Goal: Task Accomplishment & Management: Use online tool/utility

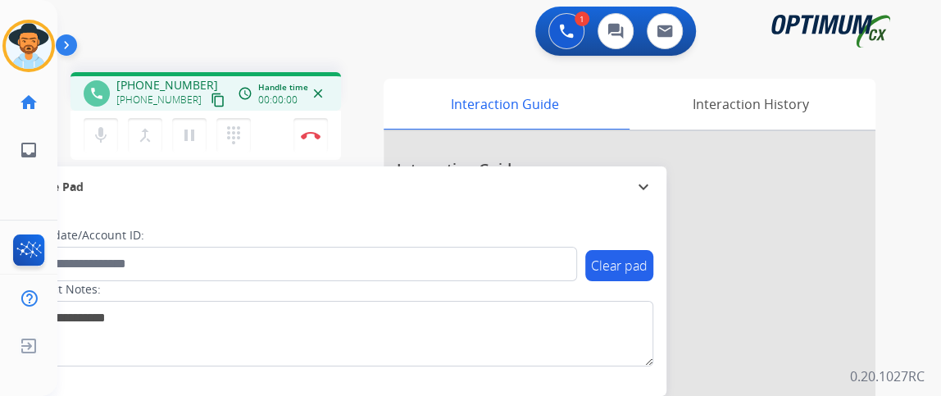
click at [211, 99] on mat-icon "content_copy" at bounding box center [218, 100] width 15 height 15
click at [211, 98] on mat-icon "content_copy" at bounding box center [218, 100] width 15 height 15
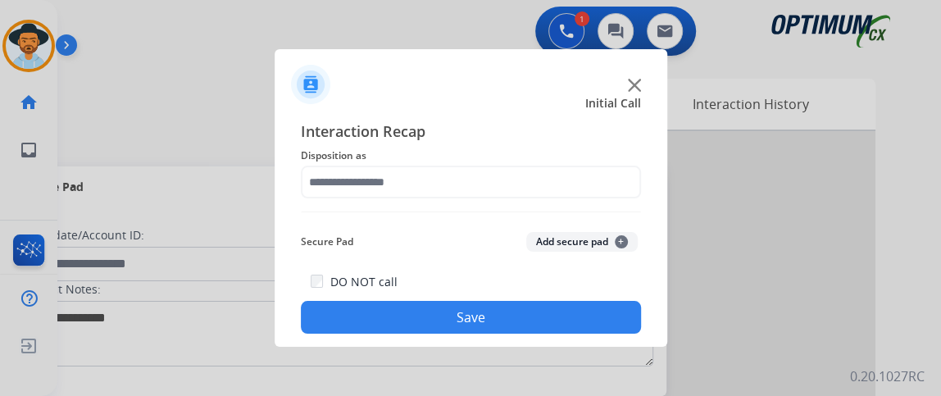
click at [407, 165] on span "Disposition as" at bounding box center [471, 156] width 340 height 20
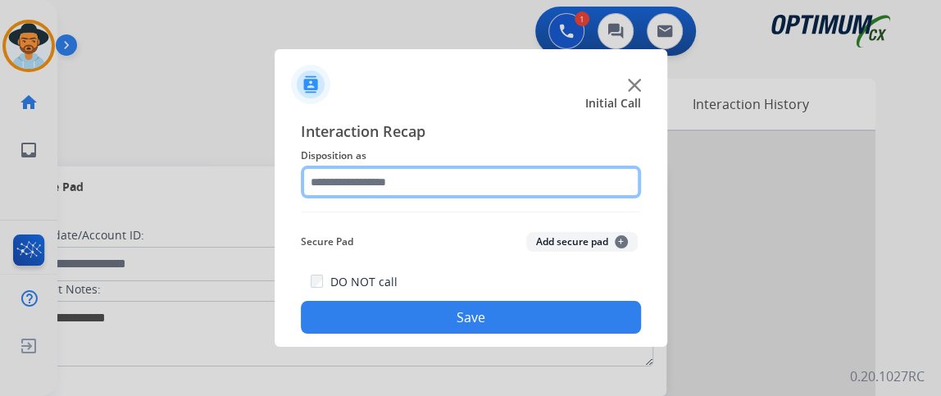
click at [413, 177] on input "text" at bounding box center [471, 182] width 340 height 33
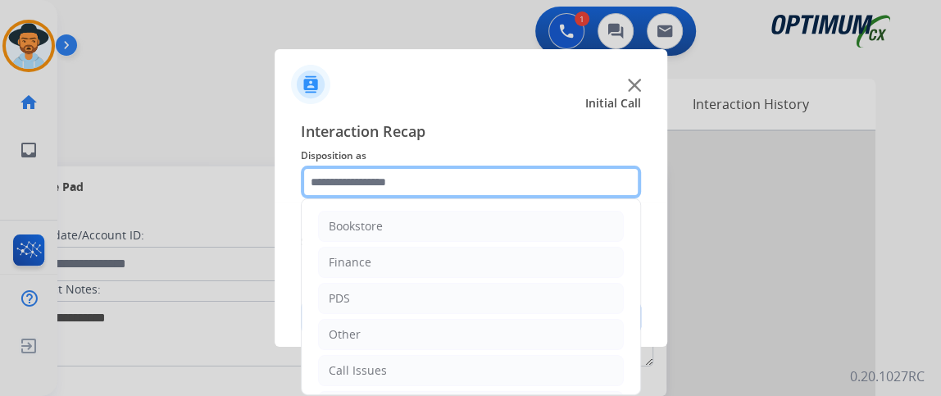
scroll to position [107, 0]
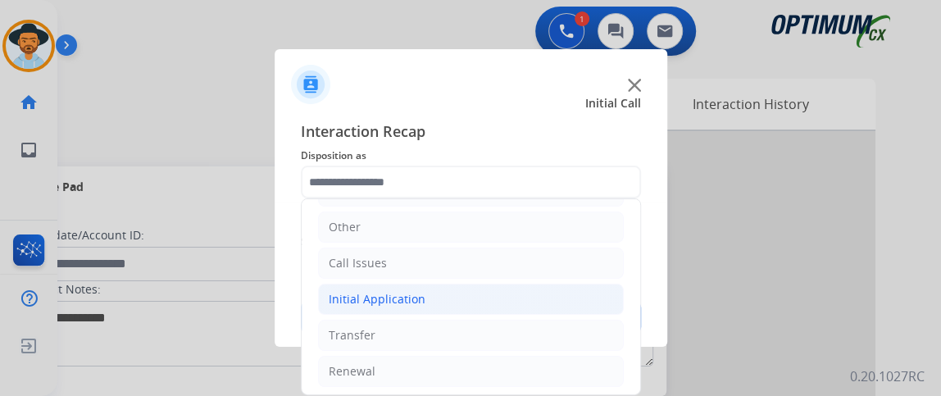
click at [512, 296] on li "Initial Application" at bounding box center [471, 299] width 306 height 31
click at [511, 311] on li "Initial Application" at bounding box center [471, 299] width 306 height 31
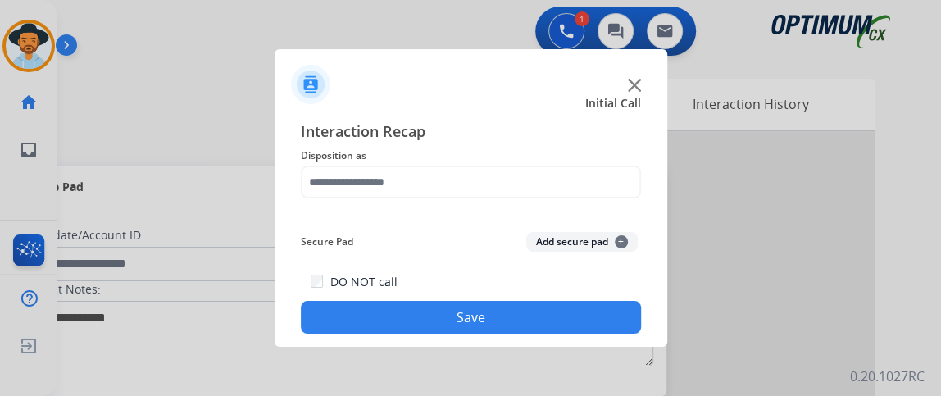
click at [493, 285] on div "DO NOT call Save" at bounding box center [471, 302] width 340 height 62
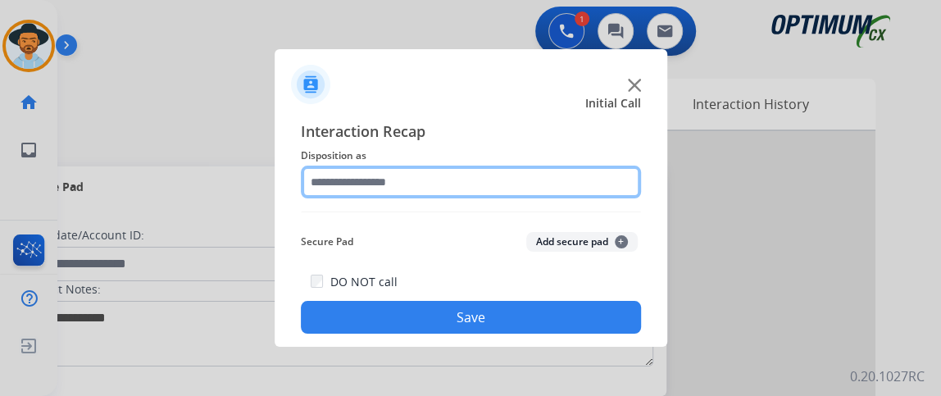
click at [439, 182] on input "text" at bounding box center [471, 182] width 340 height 33
click at [604, 192] on input "text" at bounding box center [471, 182] width 340 height 33
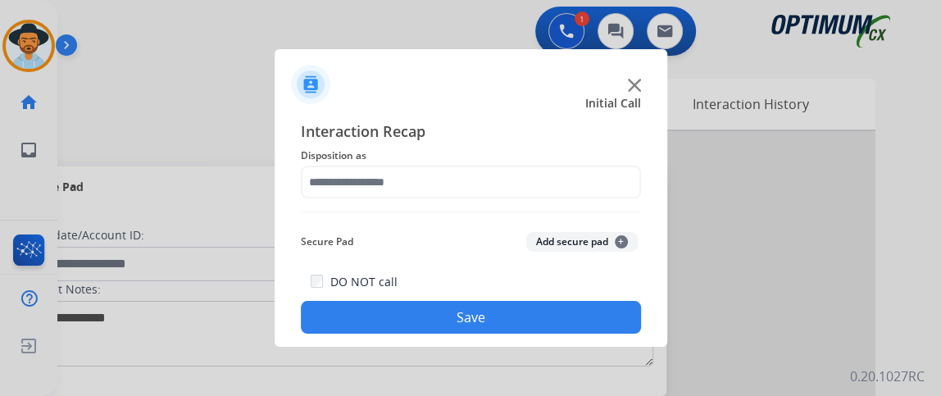
click at [472, 216] on div "Interaction Recap Disposition as Secure Pad Add secure pad + DO NOT call Save" at bounding box center [471, 227] width 340 height 214
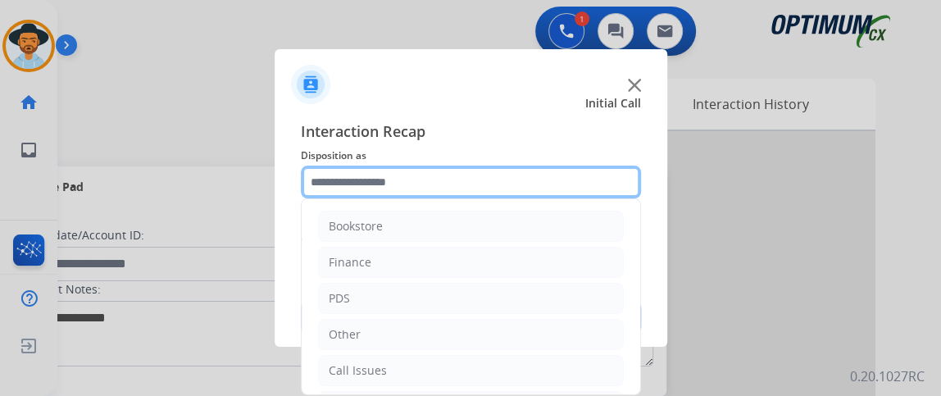
click at [507, 191] on input "text" at bounding box center [471, 182] width 340 height 33
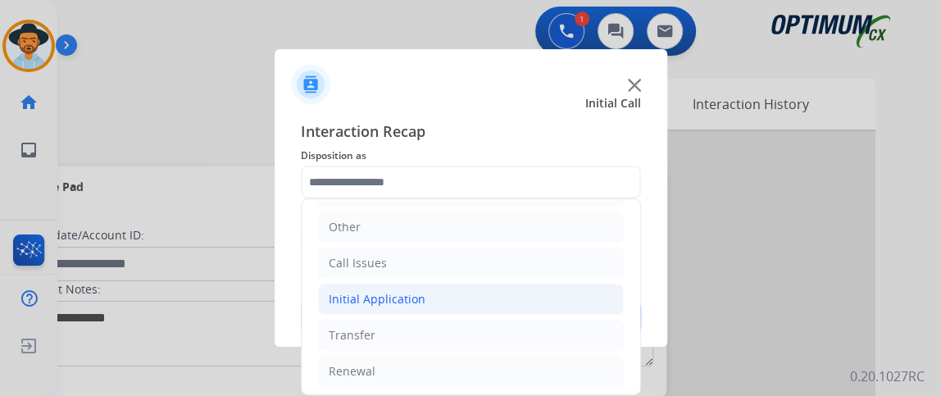
click at [499, 302] on li "Initial Application" at bounding box center [471, 299] width 306 height 31
click at [494, 321] on li "Credential Resend (Initial application)" at bounding box center [487, 335] width 273 height 31
type input "**********"
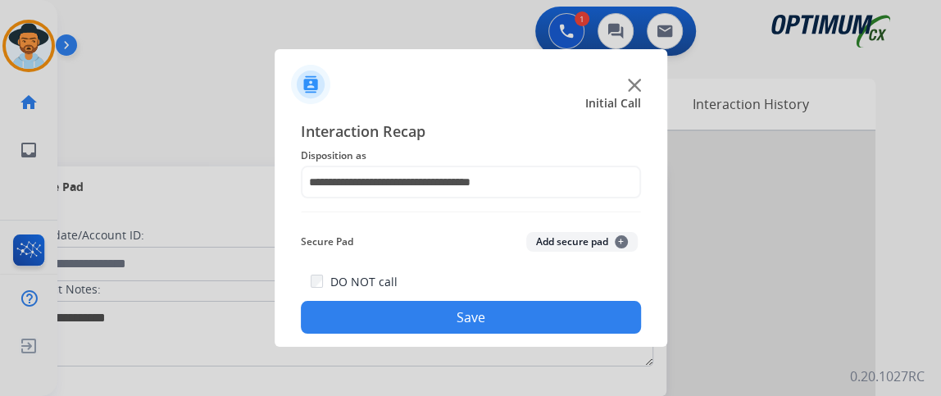
click at [494, 321] on button "Save" at bounding box center [471, 317] width 340 height 33
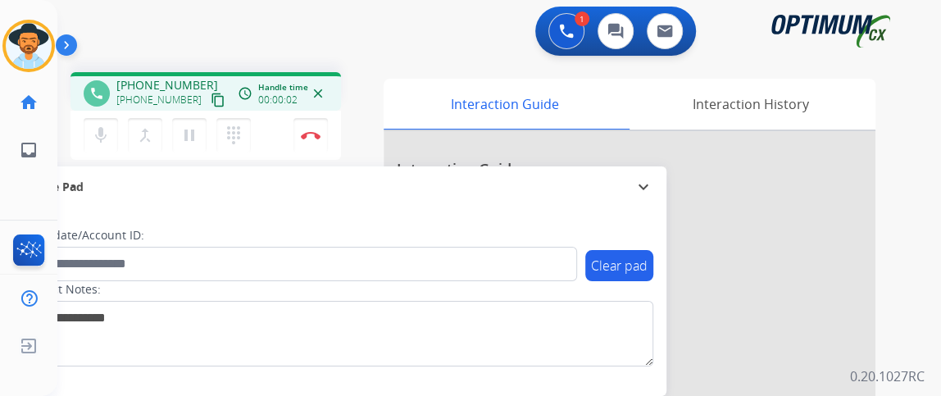
click at [211, 93] on mat-icon "content_copy" at bounding box center [218, 100] width 15 height 15
click at [103, 134] on mat-icon "mic" at bounding box center [101, 135] width 20 height 20
click at [103, 134] on mat-icon "mic_off" at bounding box center [101, 135] width 20 height 20
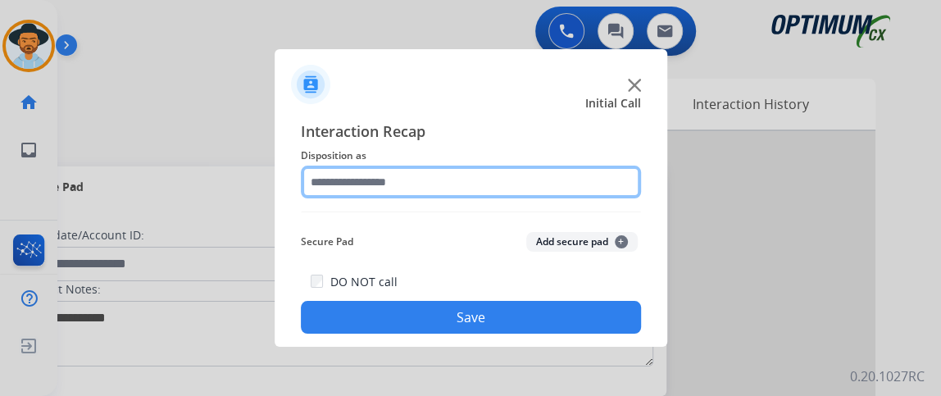
click at [447, 191] on input "text" at bounding box center [471, 182] width 340 height 33
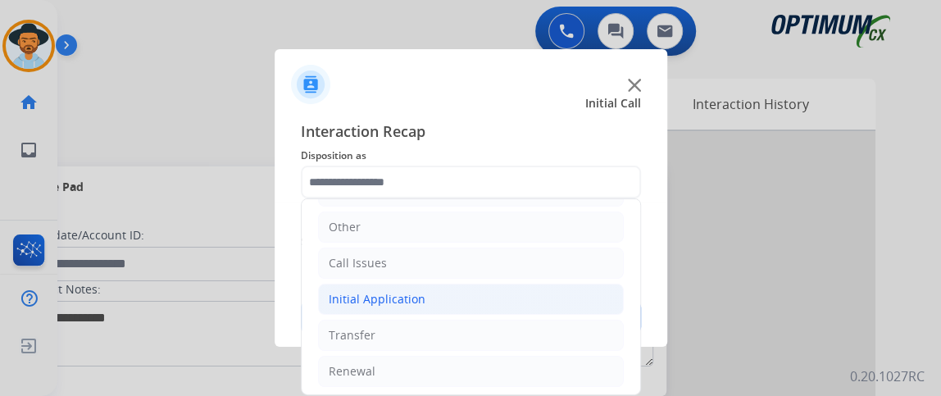
click at [544, 307] on li "Initial Application" at bounding box center [471, 299] width 306 height 31
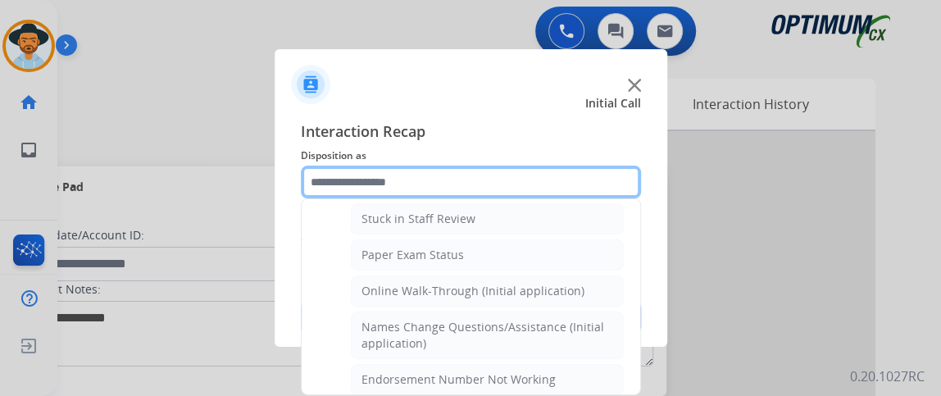
scroll to position [353, 0]
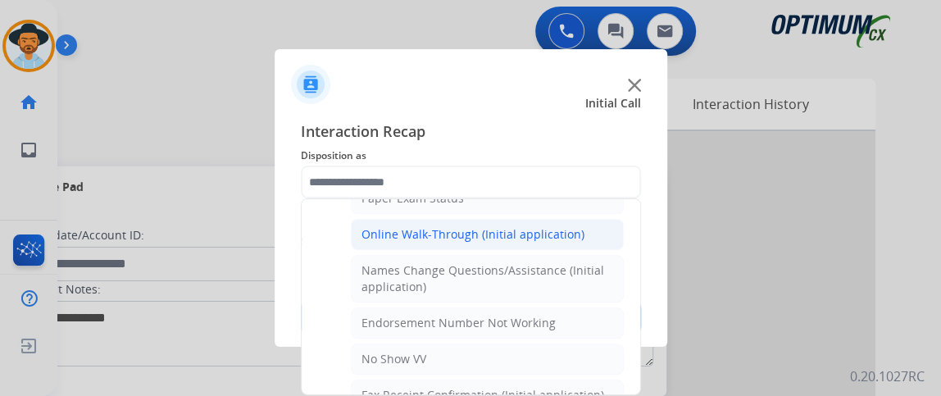
click at [536, 226] on div "Online Walk-Through (Initial application)" at bounding box center [473, 234] width 223 height 16
type input "**********"
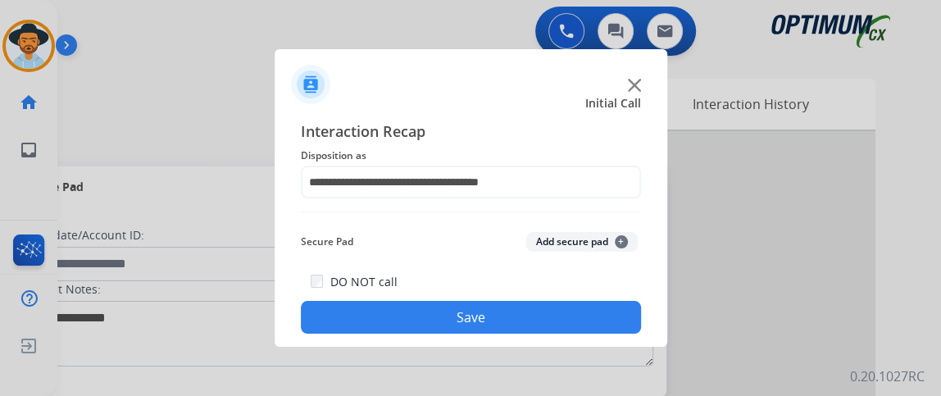
click at [535, 297] on div "DO NOT call Save" at bounding box center [471, 302] width 340 height 62
click at [525, 311] on button "Save" at bounding box center [471, 317] width 340 height 33
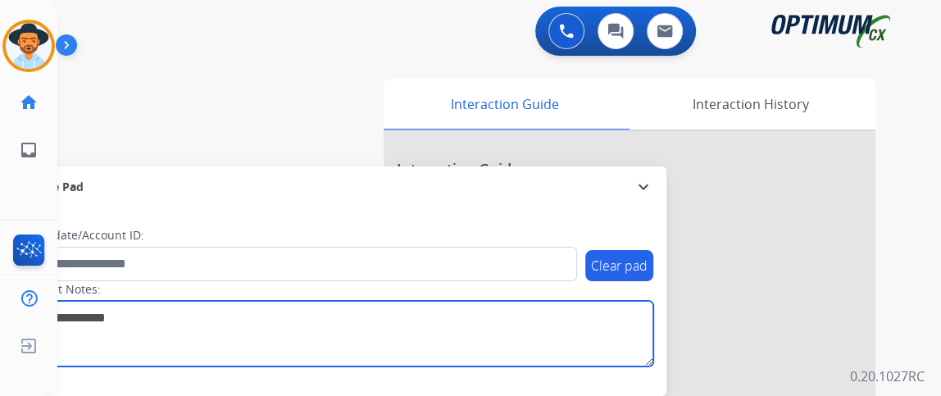
click at [525, 311] on textarea at bounding box center [336, 334] width 633 height 66
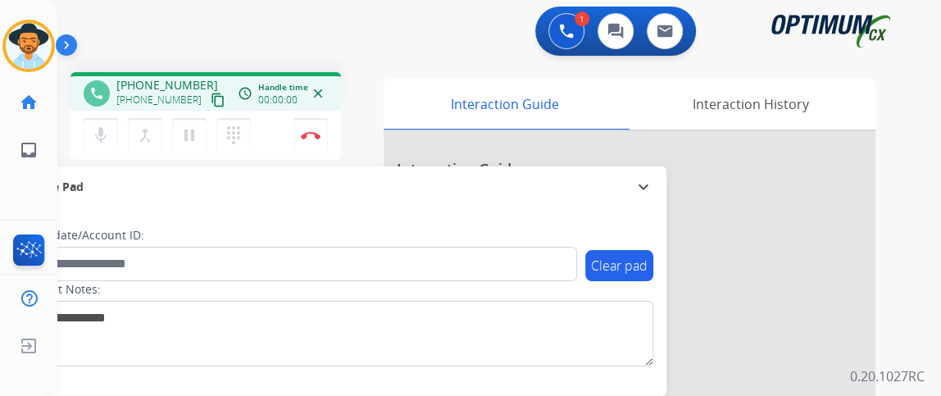
click at [211, 100] on mat-icon "content_copy" at bounding box center [218, 100] width 15 height 15
click at [95, 130] on mat-icon "mic" at bounding box center [101, 135] width 20 height 20
click at [93, 130] on mat-icon "mic_off" at bounding box center [101, 135] width 20 height 20
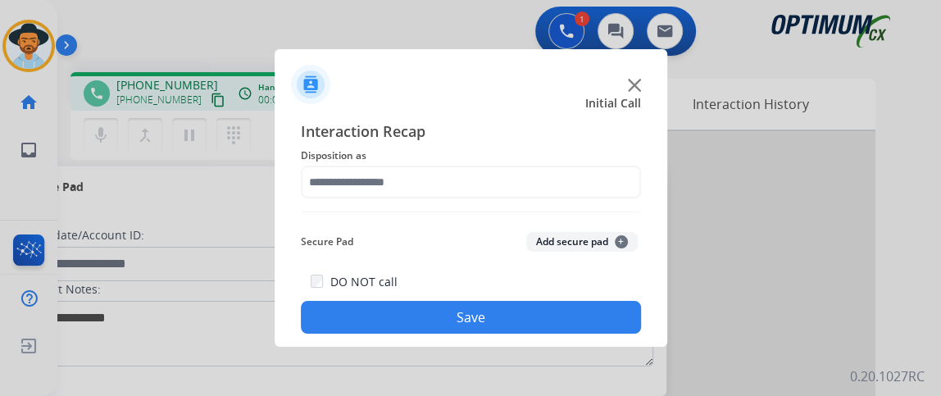
click at [454, 206] on div "Interaction Recap Disposition as Secure Pad Add secure pad + DO NOT call Save" at bounding box center [471, 227] width 340 height 214
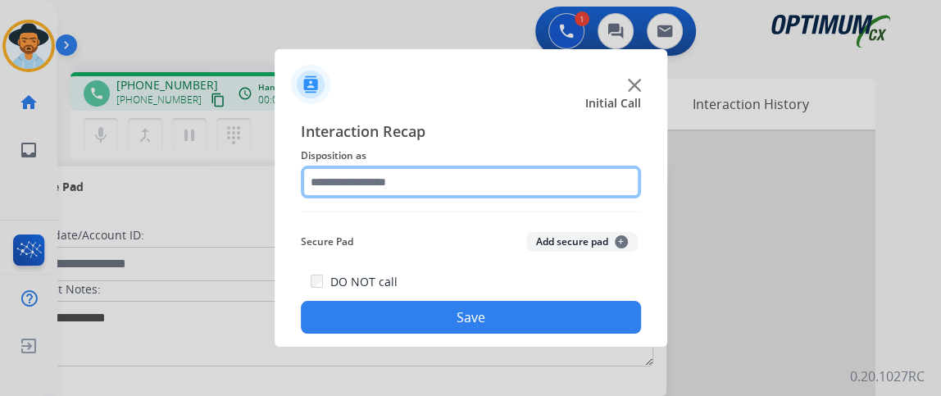
click at [450, 185] on input "text" at bounding box center [471, 182] width 340 height 33
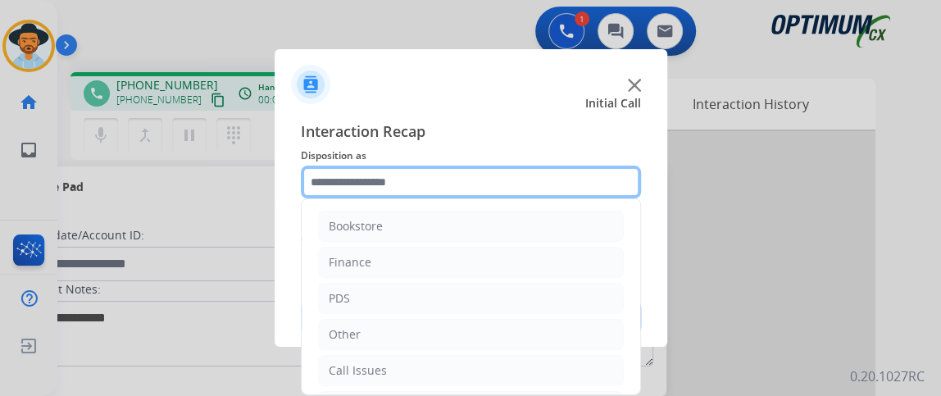
scroll to position [107, 0]
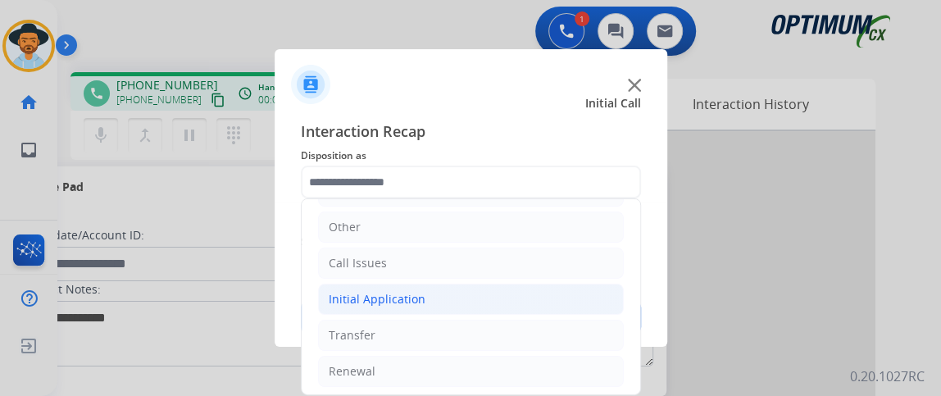
click at [561, 304] on li "Initial Application" at bounding box center [471, 299] width 306 height 31
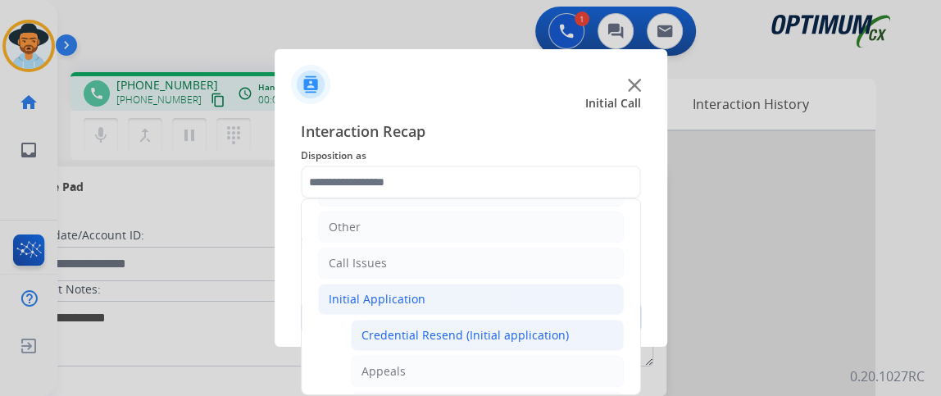
click at [557, 335] on div "Credential Resend (Initial application)" at bounding box center [465, 335] width 207 height 16
type input "**********"
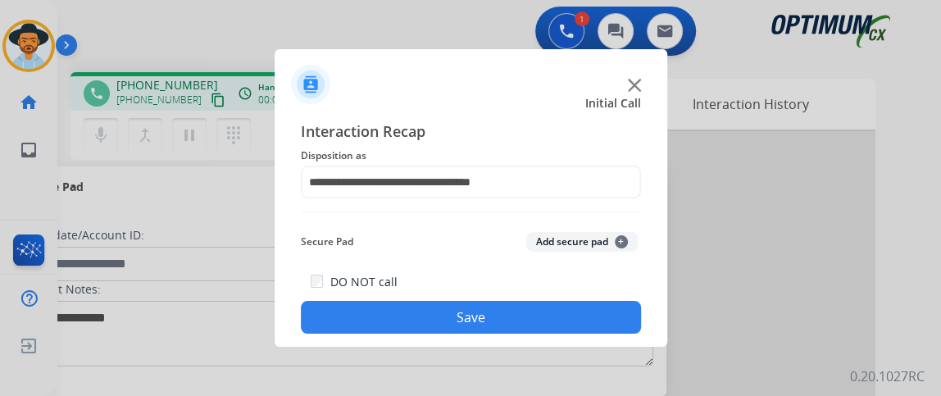
click at [545, 308] on button "Save" at bounding box center [471, 317] width 340 height 33
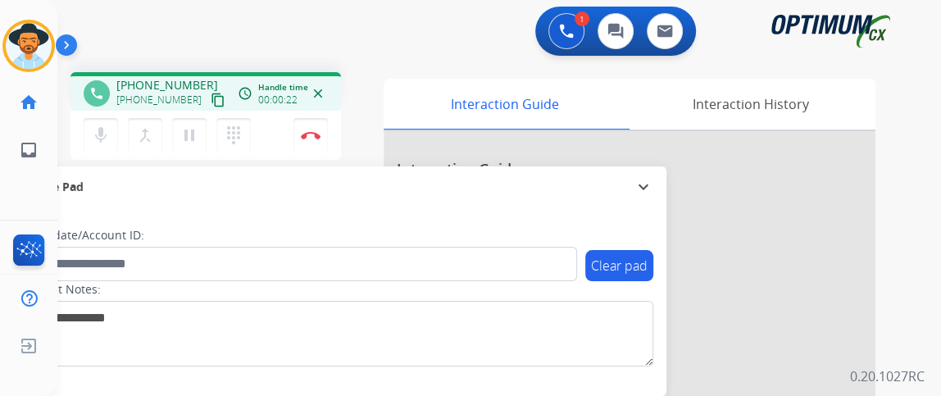
click at [211, 103] on mat-icon "content_copy" at bounding box center [218, 100] width 15 height 15
click at [121, 139] on div "mic Mute merge_type Bridge pause Hold dialpad Dialpad" at bounding box center [172, 135] width 177 height 34
click at [104, 134] on mat-icon "mic" at bounding box center [101, 135] width 20 height 20
click at [105, 143] on mat-icon "mic_off" at bounding box center [101, 135] width 20 height 20
click at [309, 137] on img at bounding box center [311, 135] width 20 height 8
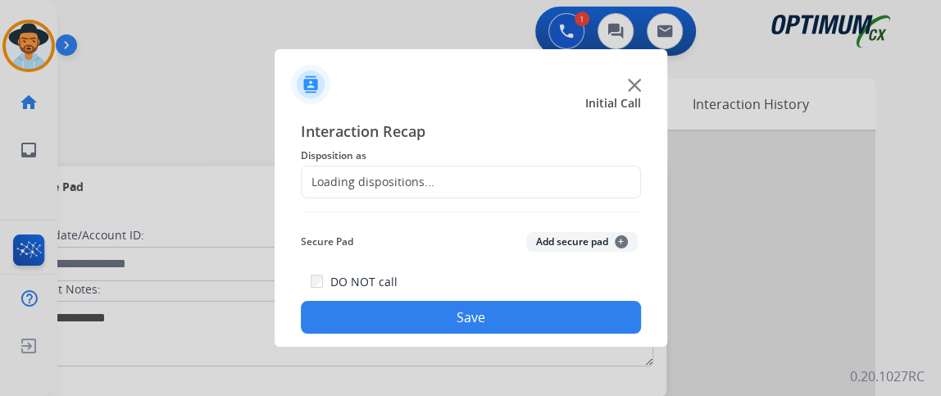
click at [380, 176] on div "Loading dispositions..." at bounding box center [368, 182] width 133 height 16
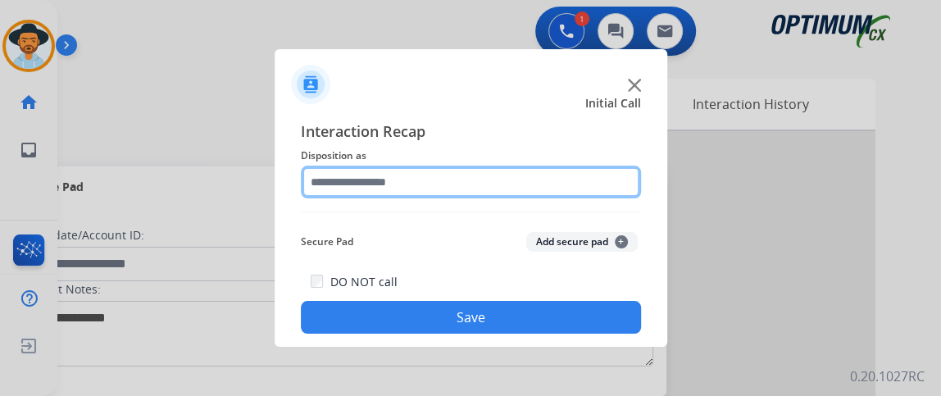
click at [380, 176] on input "text" at bounding box center [471, 182] width 340 height 33
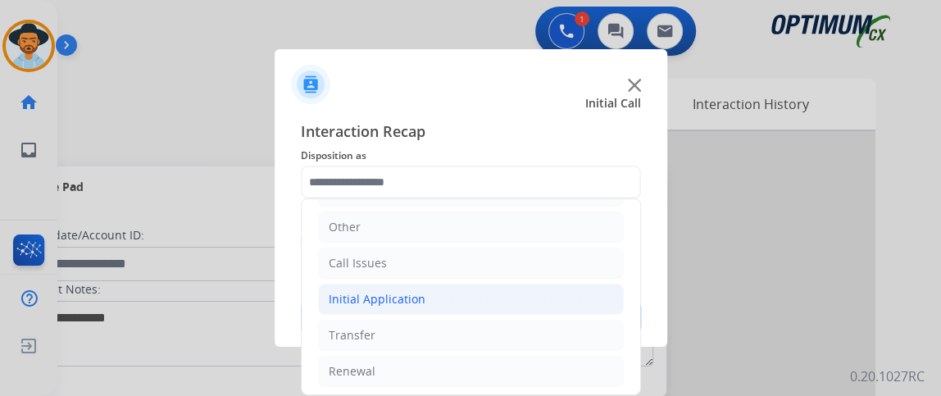
click at [553, 303] on li "Initial Application" at bounding box center [471, 299] width 306 height 31
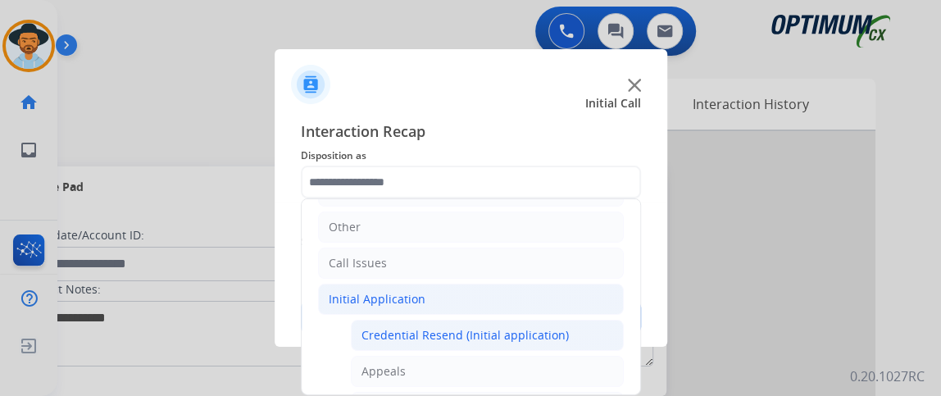
click at [553, 332] on div "Credential Resend (Initial application)" at bounding box center [465, 335] width 207 height 16
type input "**********"
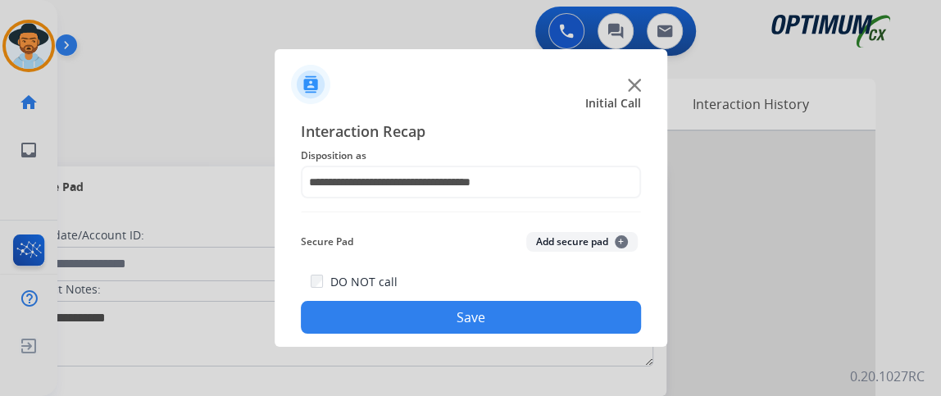
click at [549, 323] on button "Save" at bounding box center [471, 317] width 340 height 33
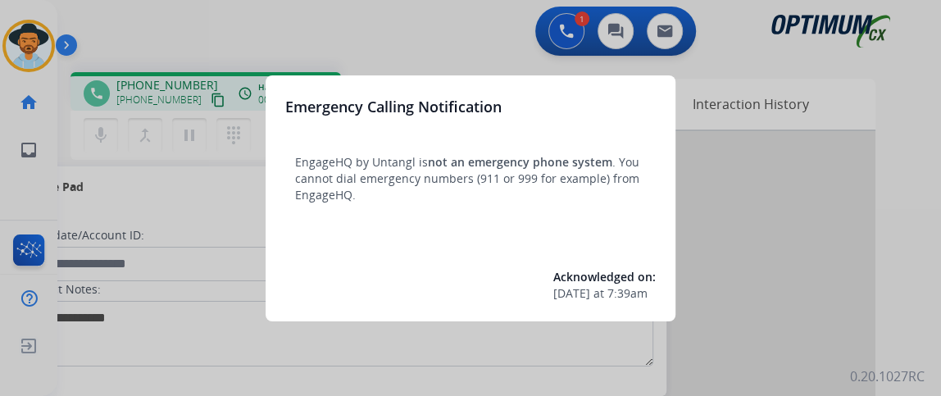
click at [207, 171] on div at bounding box center [470, 198] width 941 height 396
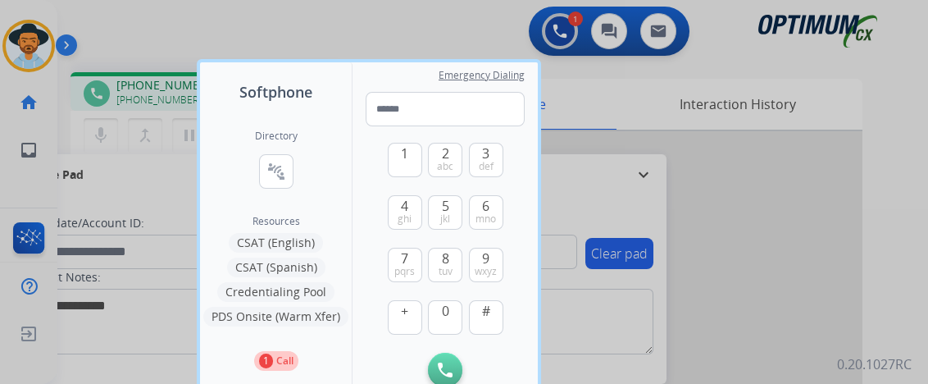
click at [127, 198] on div at bounding box center [464, 192] width 928 height 384
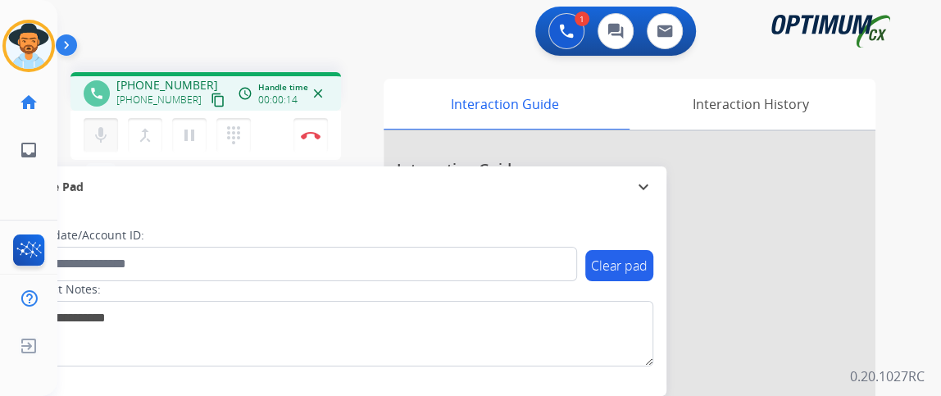
click at [102, 125] on mat-icon "mic" at bounding box center [101, 135] width 20 height 20
click at [107, 128] on mat-icon "mic" at bounding box center [101, 135] width 20 height 20
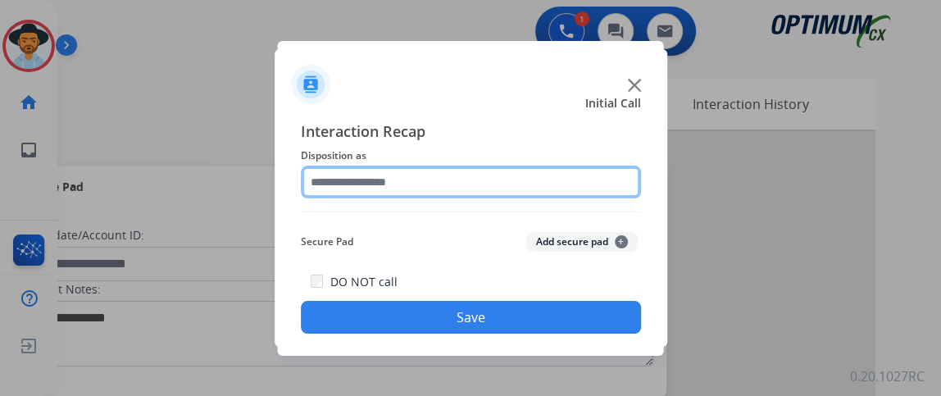
click at [380, 186] on input "text" at bounding box center [471, 182] width 340 height 33
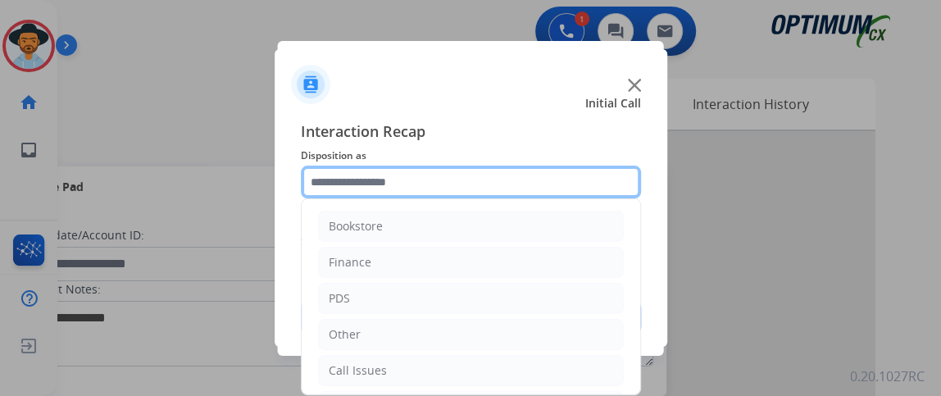
scroll to position [107, 0]
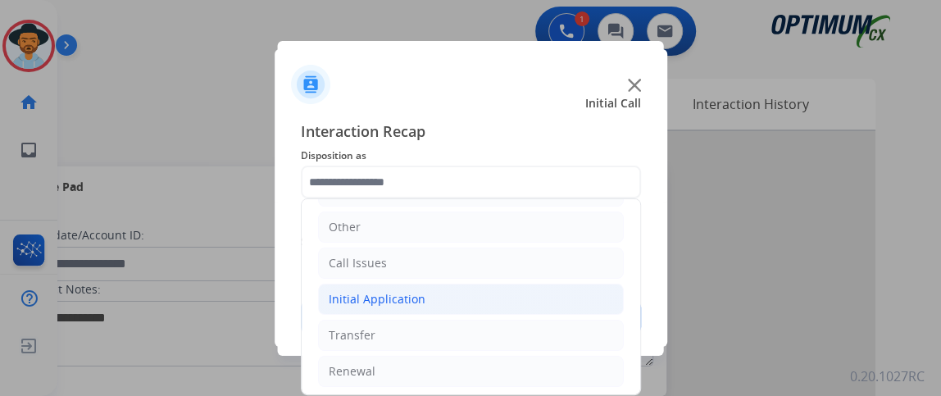
click at [564, 295] on li "Initial Application" at bounding box center [471, 299] width 306 height 31
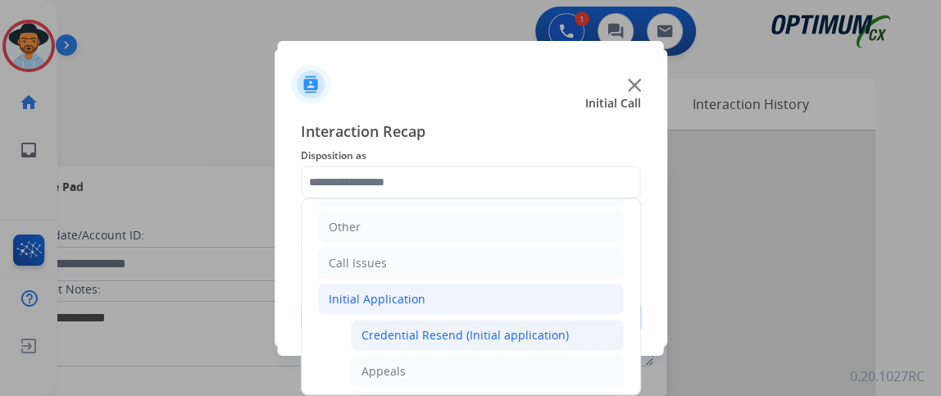
click at [542, 331] on div "Credential Resend (Initial application)" at bounding box center [465, 335] width 207 height 16
type input "**********"
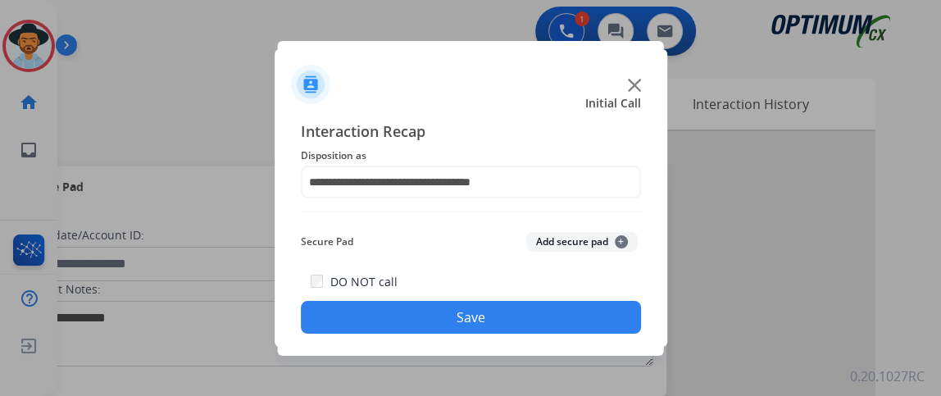
click at [534, 315] on button "Save" at bounding box center [471, 317] width 340 height 33
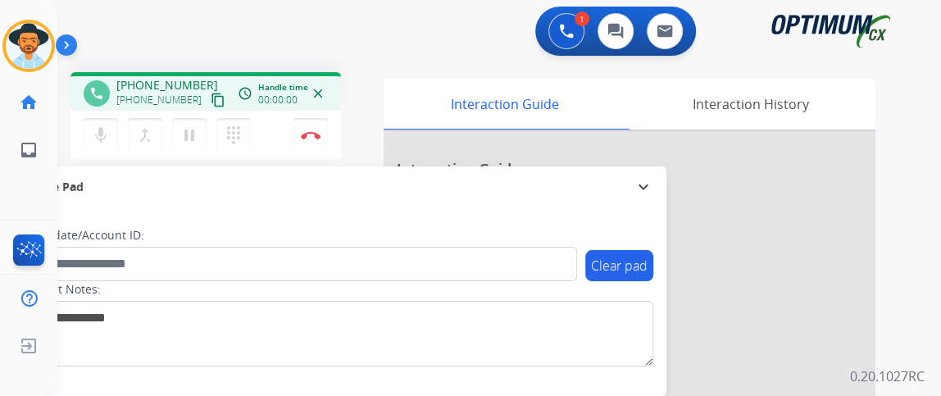
click at [211, 98] on mat-icon "content_copy" at bounding box center [218, 100] width 15 height 15
click at [305, 124] on button "Disconnect" at bounding box center [311, 135] width 34 height 34
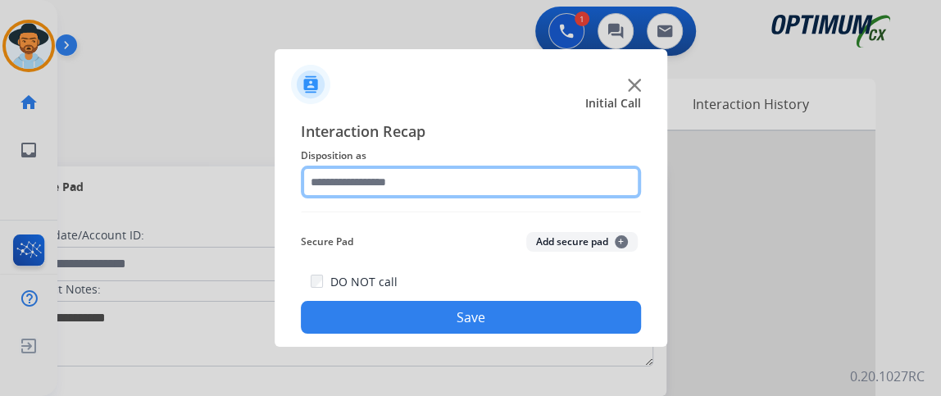
click at [517, 191] on input "text" at bounding box center [471, 182] width 340 height 33
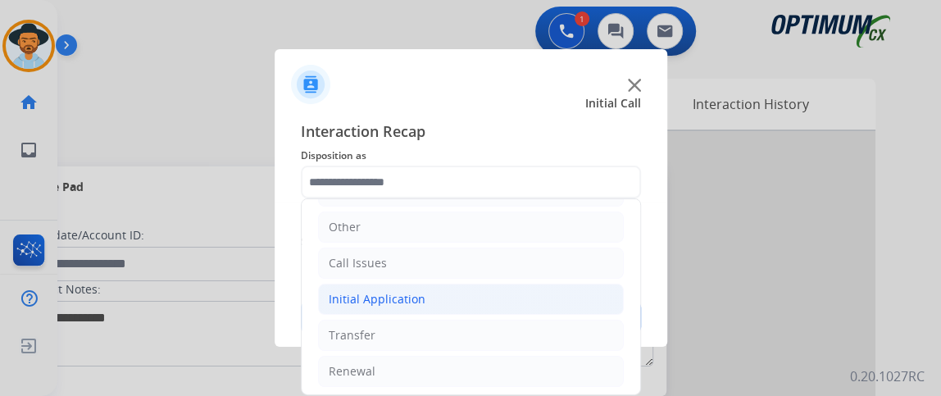
click at [581, 300] on li "Initial Application" at bounding box center [471, 299] width 306 height 31
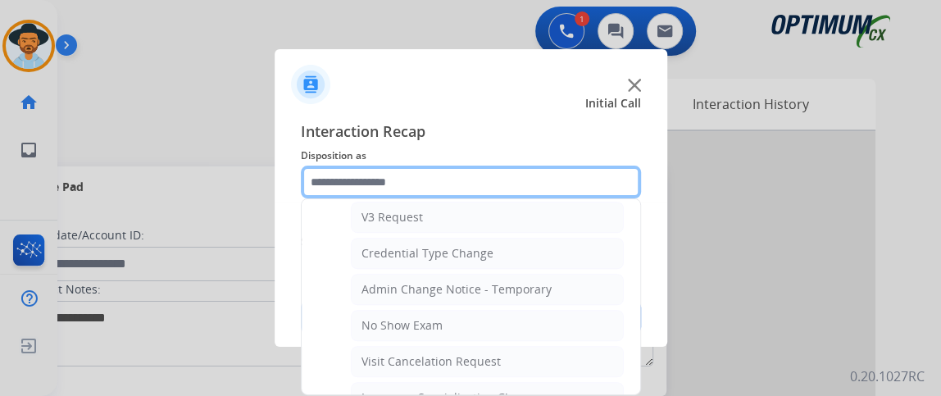
scroll to position [794, 0]
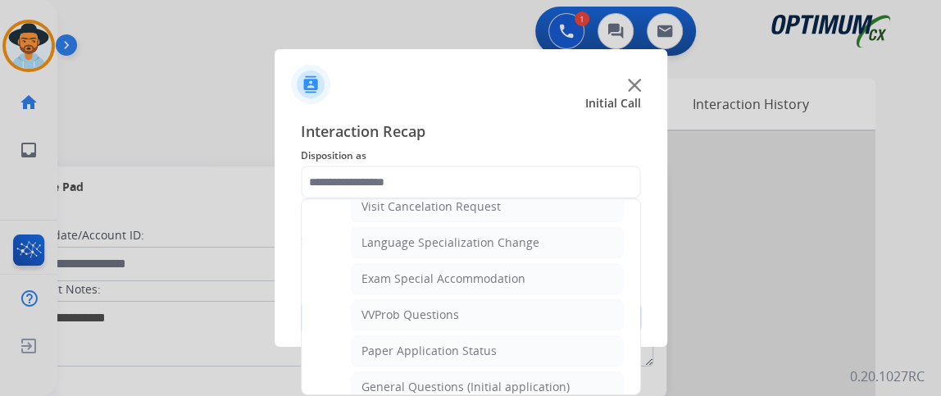
click at [612, 366] on ul "Bookstore Finance PDS Other Call Issues Initial Application Credential Resend (…" at bounding box center [471, 0] width 339 height 1189
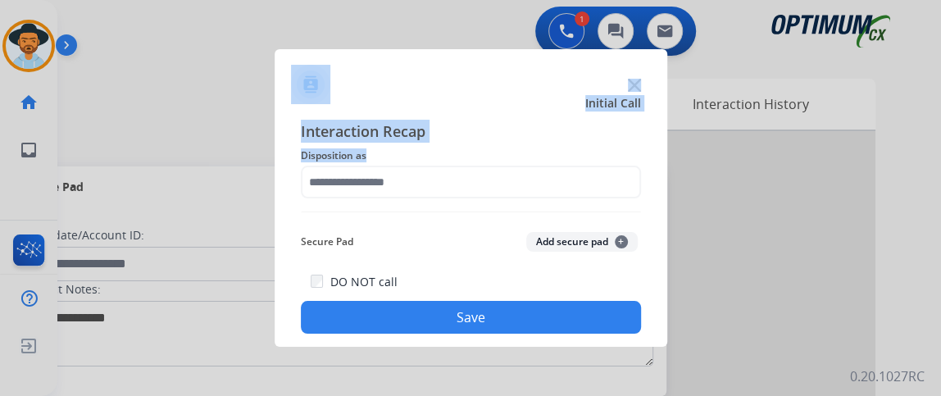
drag, startPoint x: 599, startPoint y: 366, endPoint x: 577, endPoint y: 184, distance: 182.4
click at [0, 184] on app-contact-recap-modal "Initial Call Interaction Recap Disposition as Secure Pad Add secure pad + DO NO…" at bounding box center [0, 198] width 0 height 396
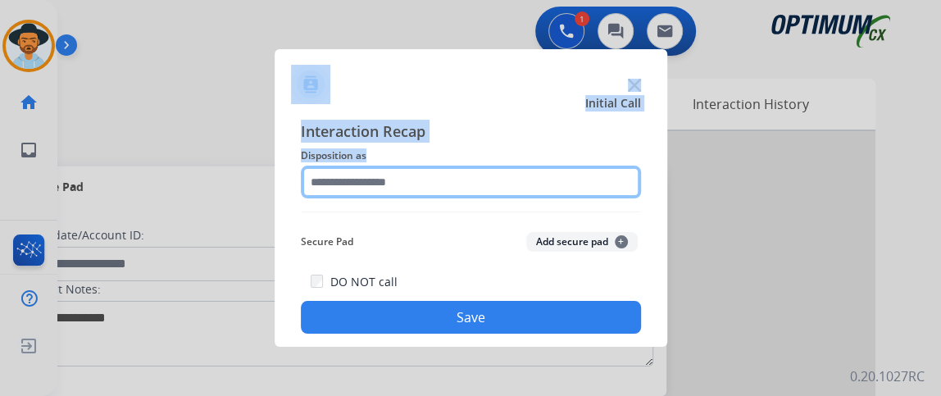
click at [577, 184] on input "text" at bounding box center [471, 182] width 340 height 33
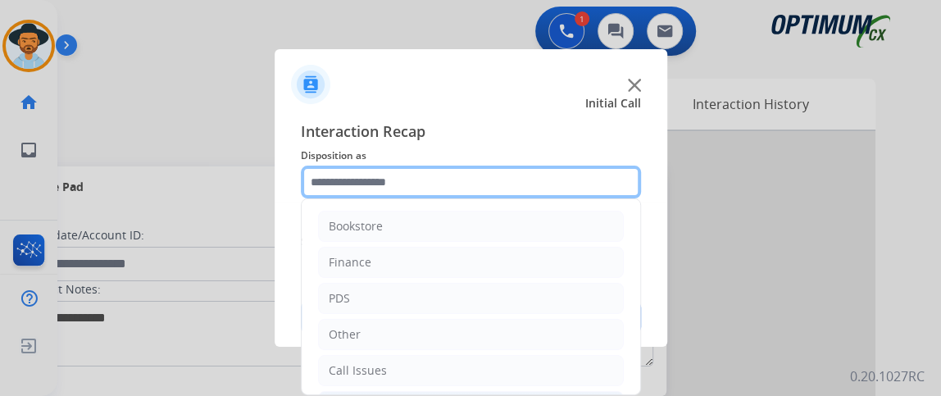
scroll to position [865, 0]
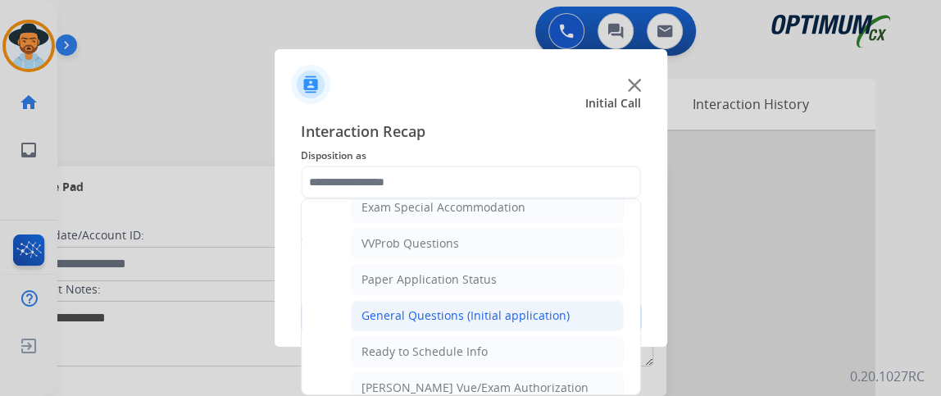
click at [526, 307] on div "General Questions (Initial application)" at bounding box center [466, 315] width 208 height 16
type input "**********"
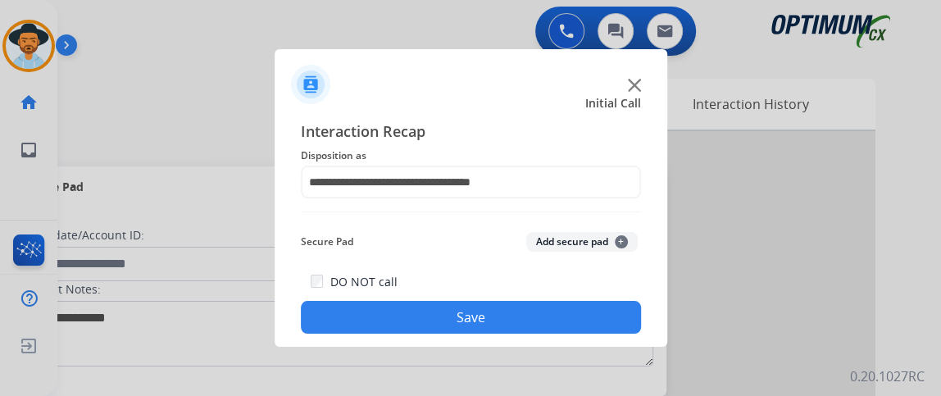
click at [524, 312] on button "Save" at bounding box center [471, 317] width 340 height 33
